Goal: Find specific page/section: Find specific page/section

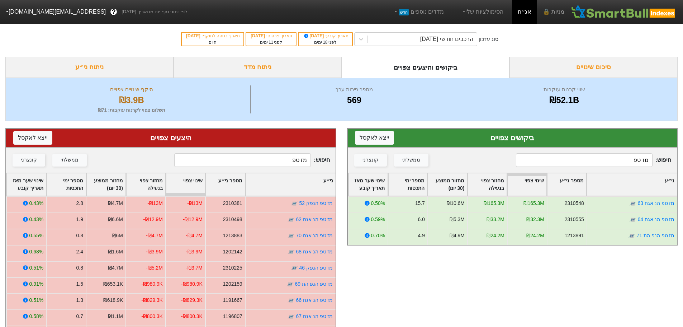
scroll to position [60, 0]
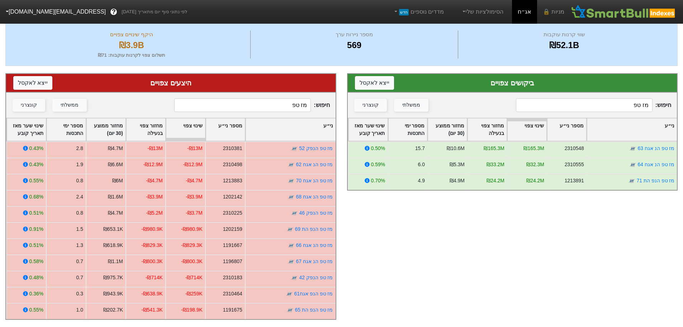
click at [628, 99] on input "מז טפ" at bounding box center [584, 105] width 137 height 14
click at [573, 98] on input "מז טפ" at bounding box center [584, 105] width 137 height 14
type input "מ"
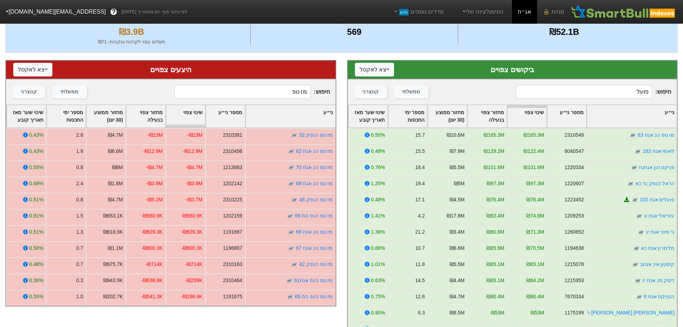
type input "פועלי"
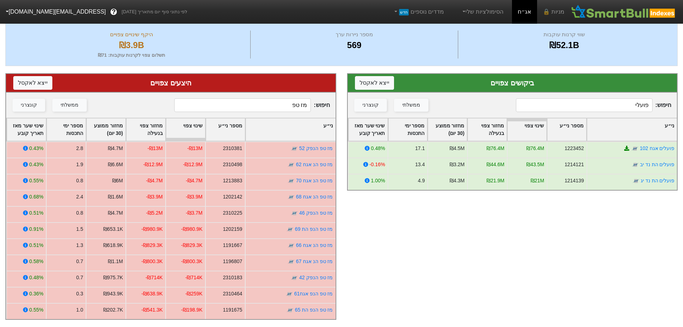
click at [622, 98] on input "פועלי" at bounding box center [584, 105] width 137 height 14
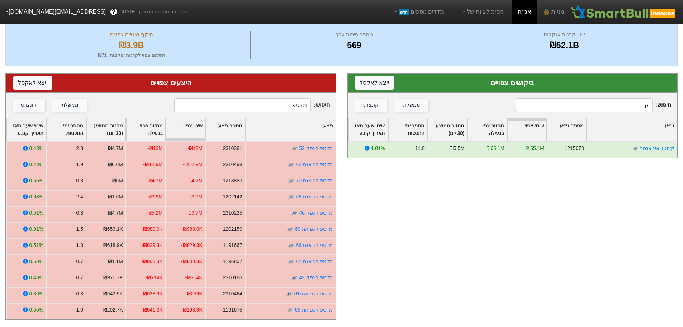
type input "ק"
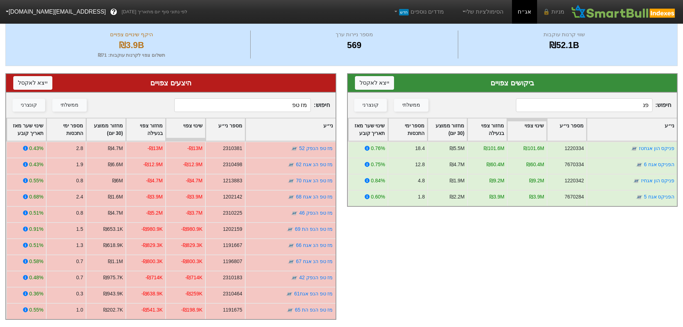
type input "פ"
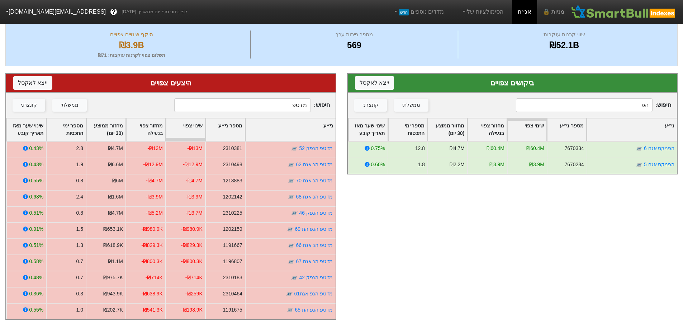
type input "ה"
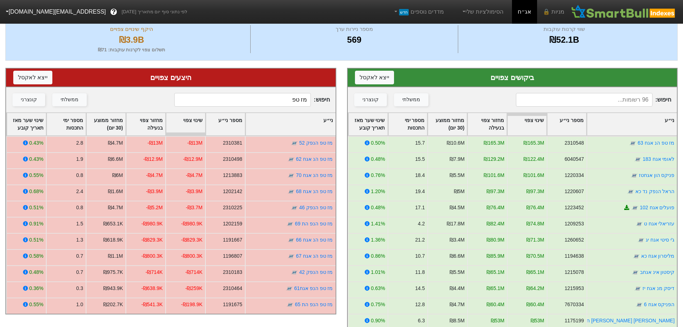
scroll to position [68, 0]
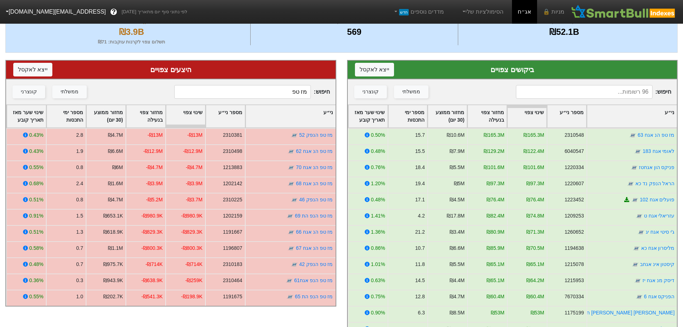
click at [607, 92] on input at bounding box center [584, 92] width 137 height 14
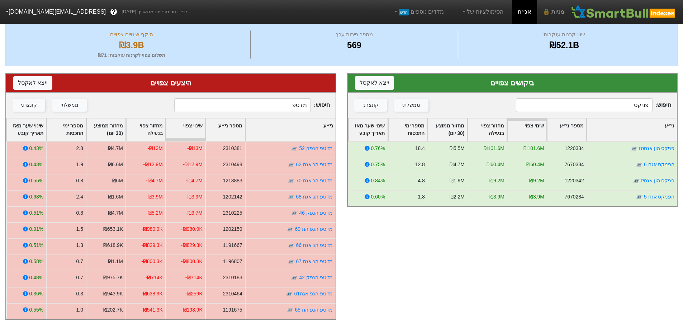
click at [618, 102] on input "פניקס" at bounding box center [584, 105] width 137 height 14
click at [619, 102] on input "פניקס" at bounding box center [584, 105] width 137 height 14
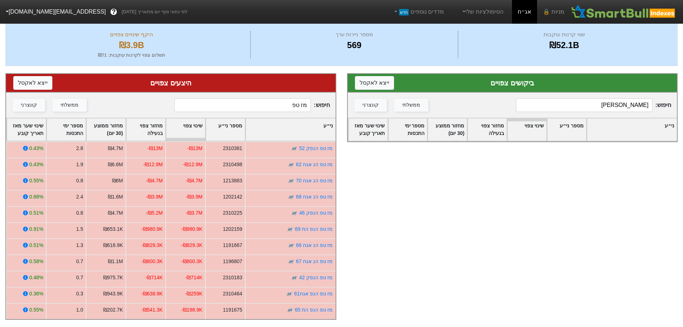
click at [547, 103] on input "[PERSON_NAME]" at bounding box center [584, 105] width 137 height 14
click at [625, 99] on input "[PERSON_NAME]" at bounding box center [584, 105] width 137 height 14
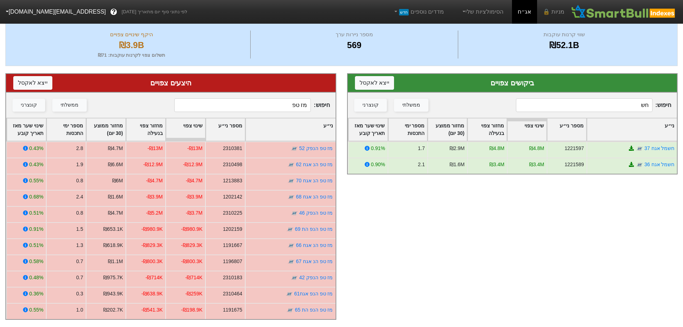
type input "ח"
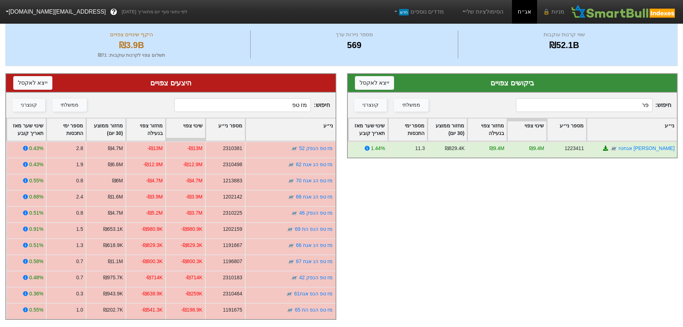
type input "פ"
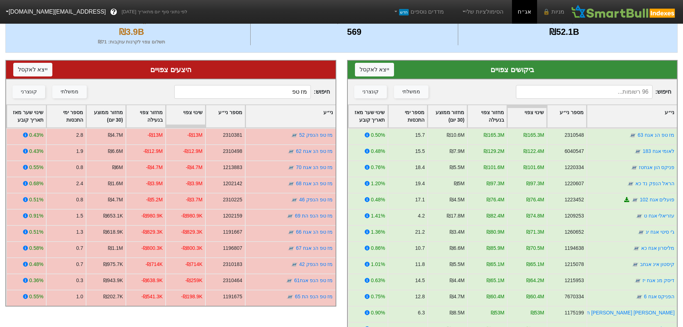
click at [283, 88] on input "מז טפ" at bounding box center [242, 92] width 137 height 14
type input "מ"
click at [283, 93] on input "מז טפ" at bounding box center [242, 92] width 137 height 14
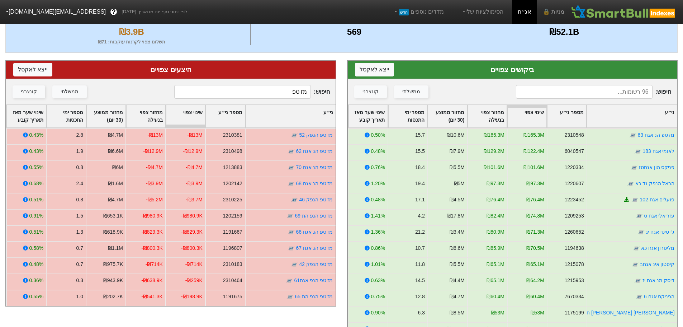
click at [283, 93] on input "מז טפ" at bounding box center [242, 92] width 137 height 14
click at [263, 90] on input "מז טפ" at bounding box center [242, 92] width 137 height 14
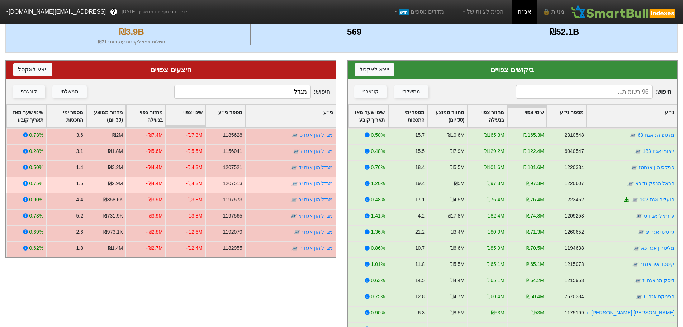
type input "מגדל"
click at [272, 187] on div "מגדל הון אגח יג" at bounding box center [290, 185] width 91 height 16
